Goal: Information Seeking & Learning: Learn about a topic

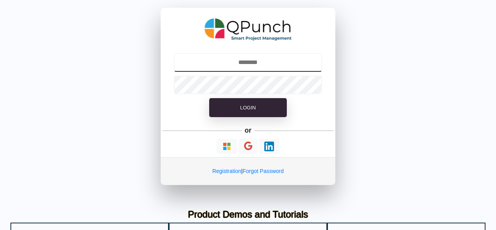
click at [261, 64] on input "text" at bounding box center [248, 62] width 149 height 19
paste input "**********"
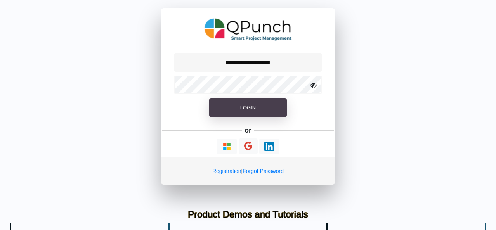
type input "**********"
click at [264, 110] on button "Login" at bounding box center [248, 107] width 78 height 19
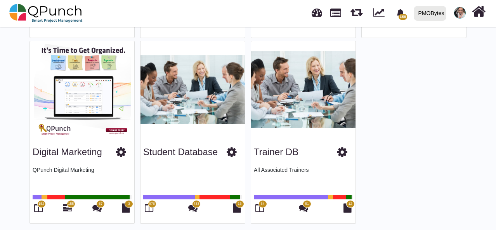
scroll to position [416, 0]
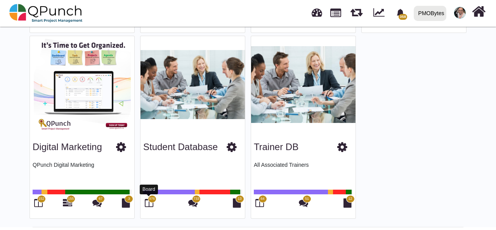
click at [152, 202] on icon at bounding box center [149, 202] width 9 height 9
click at [152, 201] on span "976" at bounding box center [152, 199] width 9 height 8
click at [179, 151] on div "Student Database" at bounding box center [192, 146] width 99 height 20
click at [195, 97] on img at bounding box center [192, 84] width 104 height 97
click at [149, 201] on icon at bounding box center [149, 202] width 9 height 9
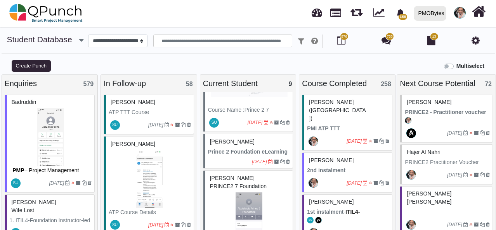
scroll to position [78, 0]
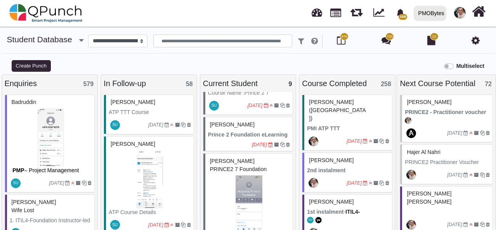
click at [251, 124] on div "[PERSON_NAME]" at bounding box center [249, 125] width 82 height 12
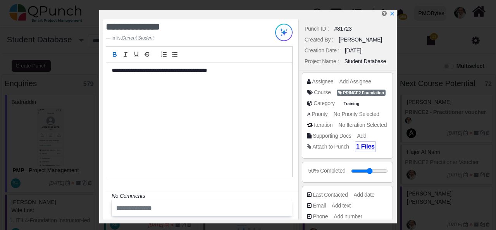
click at [366, 148] on span "1 Files" at bounding box center [365, 146] width 19 height 7
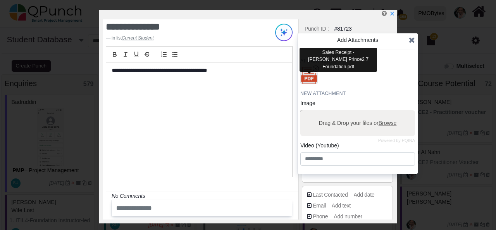
click at [313, 81] on img "button" at bounding box center [309, 76] width 20 height 20
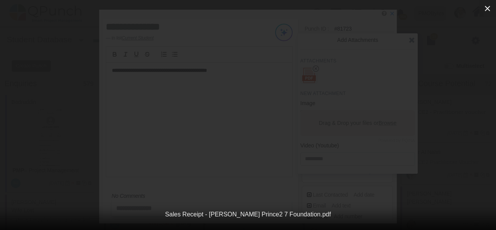
click at [491, 6] on icon "button" at bounding box center [487, 8] width 9 height 9
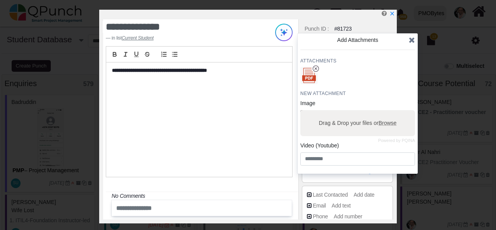
click at [411, 41] on icon at bounding box center [412, 40] width 6 height 8
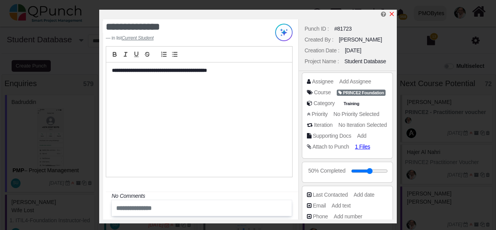
click at [393, 14] on icon "x" at bounding box center [392, 14] width 4 height 4
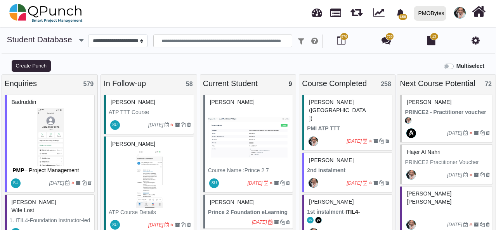
click at [260, 134] on img at bounding box center [249, 137] width 82 height 58
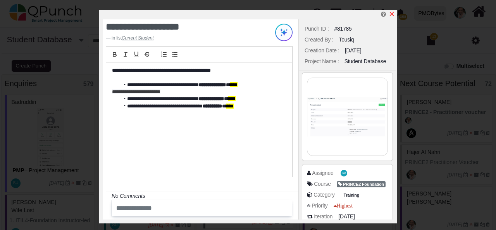
click at [391, 14] on icon "x" at bounding box center [392, 14] width 4 height 4
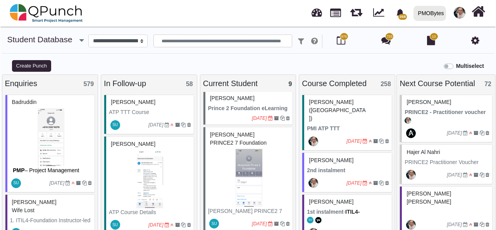
scroll to position [116, 0]
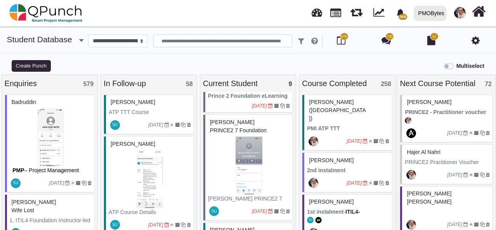
click at [279, 168] on img at bounding box center [249, 166] width 82 height 58
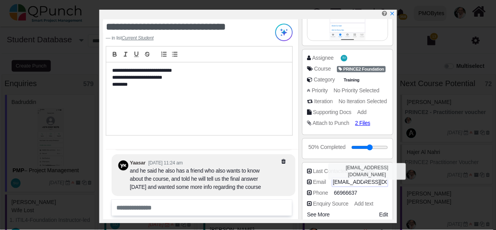
scroll to position [116, 0]
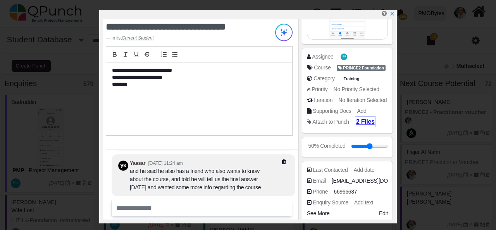
click at [361, 121] on span "2 Files" at bounding box center [365, 121] width 19 height 7
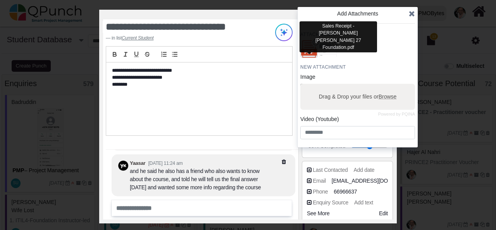
click at [313, 55] on img "button" at bounding box center [309, 49] width 20 height 20
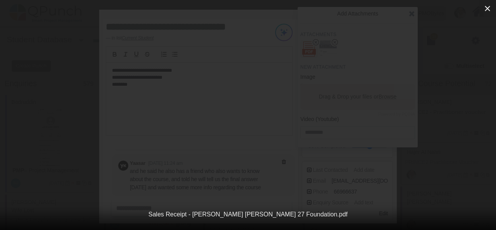
click at [488, 9] on icon "button" at bounding box center [487, 8] width 5 height 5
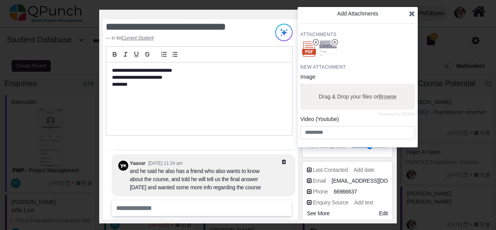
click at [413, 13] on icon at bounding box center [412, 14] width 6 height 8
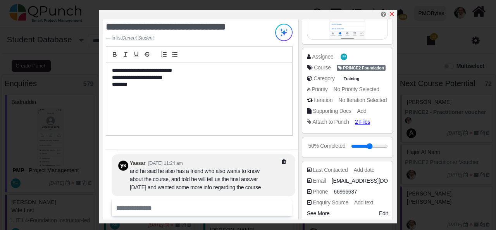
click at [393, 13] on icon "x" at bounding box center [392, 14] width 4 height 4
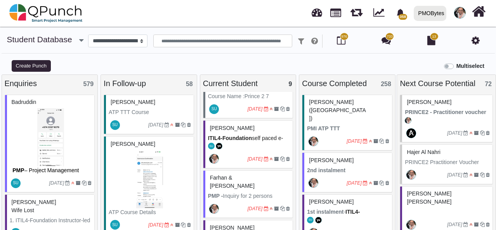
scroll to position [386, 0]
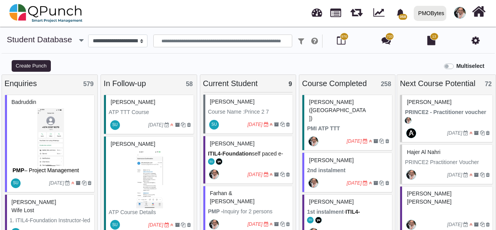
click at [273, 153] on span "self paced e-learning wiht the examination voucher" at bounding box center [245, 161] width 75 height 22
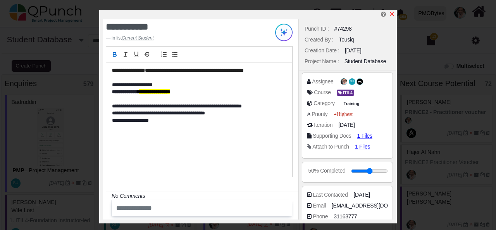
click at [393, 14] on icon "x" at bounding box center [392, 14] width 4 height 4
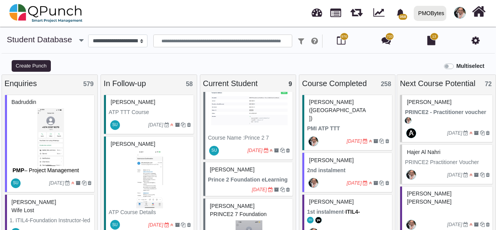
scroll to position [116, 0]
